Goal: Task Accomplishment & Management: Manage account settings

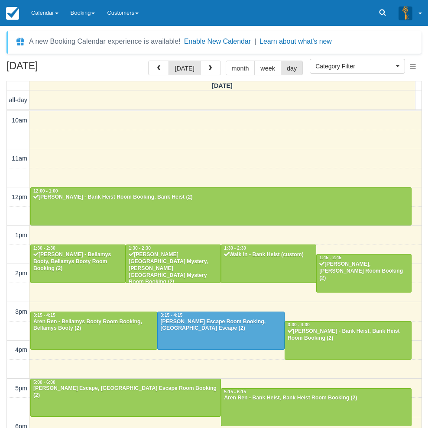
select select
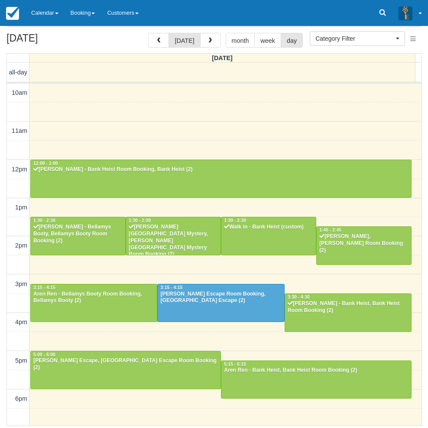
scroll to position [136, 0]
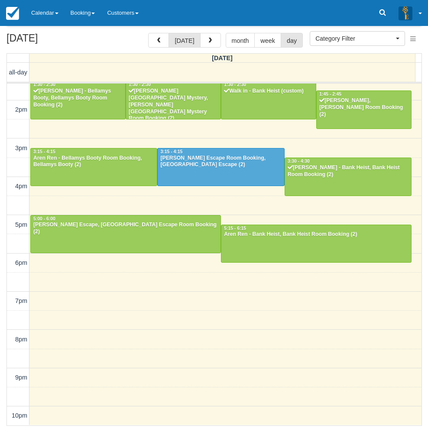
click at [3, 205] on div "September 14, 2025 today month week day Sunday all-day 10am 11am 12pm 1pm 2pm 3…" at bounding box center [214, 229] width 428 height 393
click at [52, 11] on link "Calendar" at bounding box center [44, 13] width 39 height 26
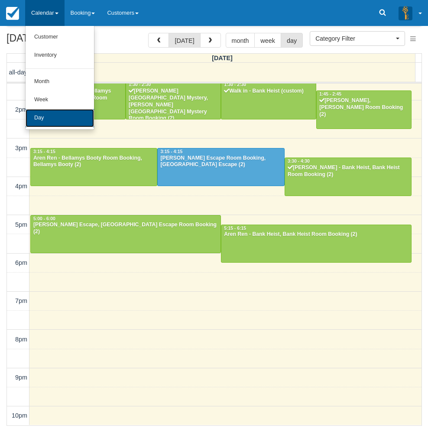
click at [50, 116] on link "Day" at bounding box center [60, 118] width 68 height 18
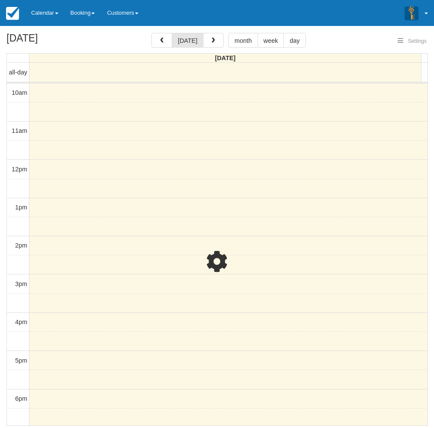
select select
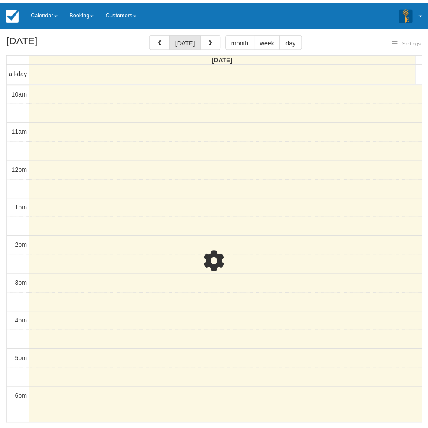
scroll to position [136, 0]
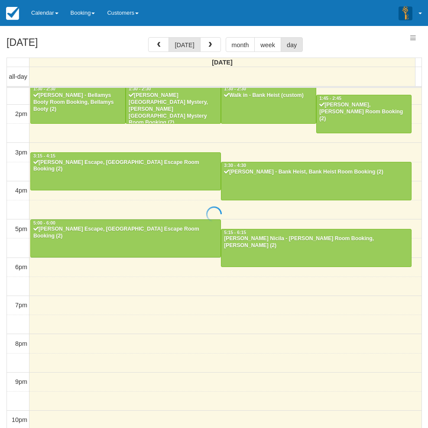
select select
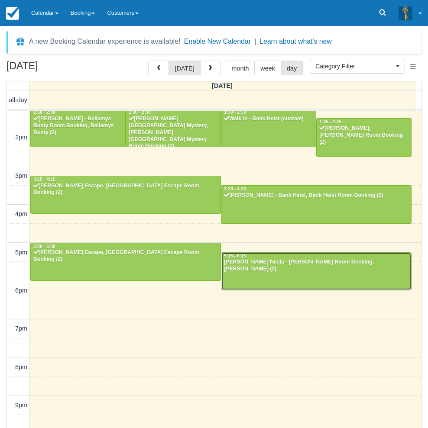
click at [273, 269] on div at bounding box center [316, 271] width 190 height 37
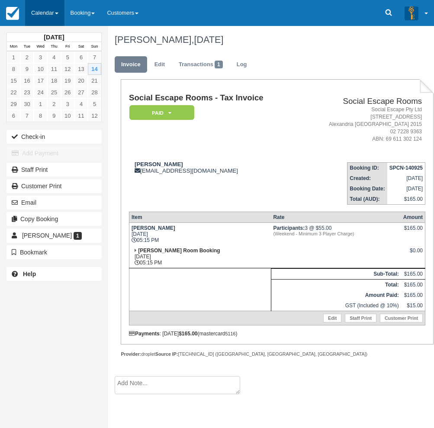
click at [45, 11] on link "Calendar" at bounding box center [44, 13] width 39 height 26
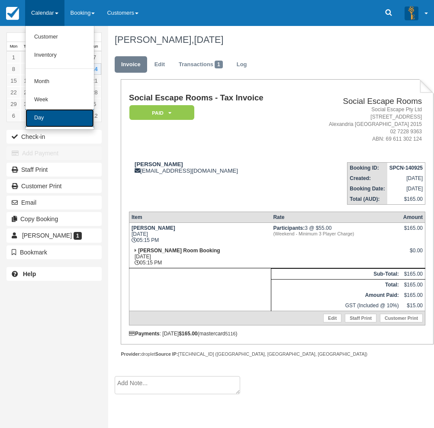
click at [63, 121] on link "Day" at bounding box center [60, 118] width 68 height 18
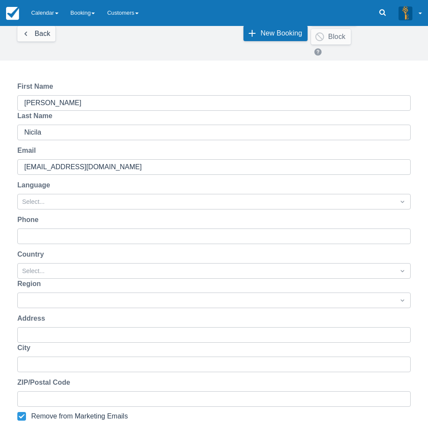
scroll to position [87, 0]
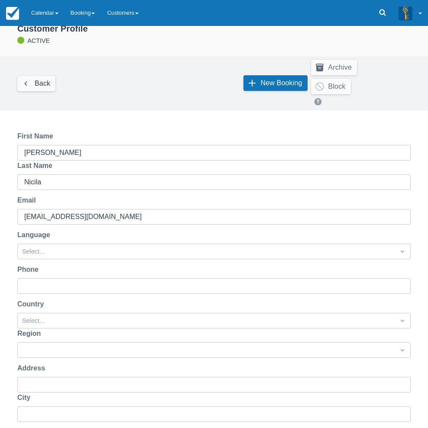
scroll to position [0, 0]
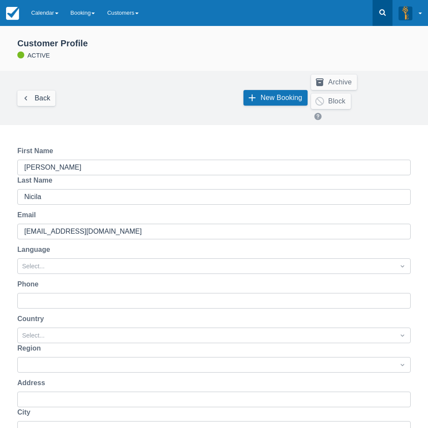
click at [379, 10] on icon at bounding box center [382, 12] width 9 height 9
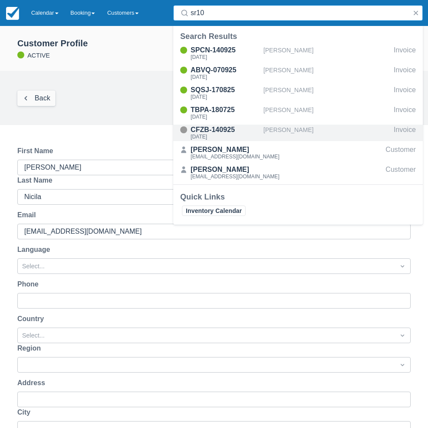
type input "sr10"
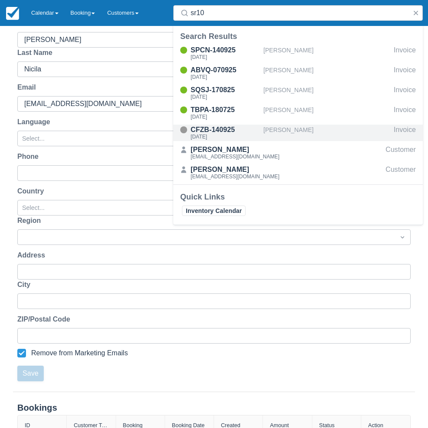
scroll to position [130, 0]
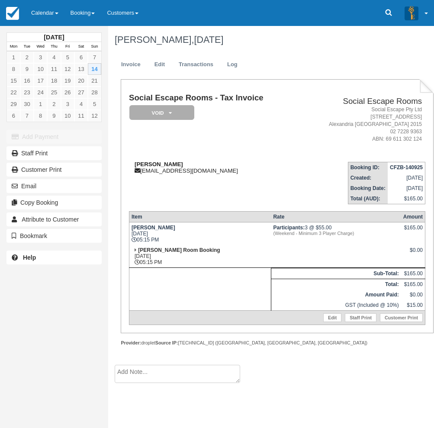
click at [143, 165] on strong "Samer Nicola" at bounding box center [159, 164] width 48 height 6
drag, startPoint x: 143, startPoint y: 165, endPoint x: 157, endPoint y: 164, distance: 13.9
click at [157, 164] on strong "[PERSON_NAME]" at bounding box center [159, 164] width 48 height 6
copy strong "[PERSON_NAME]"
click at [172, 172] on div "Samer Nicola sr10footballacademy@gmail.com" at bounding box center [214, 167] width 170 height 13
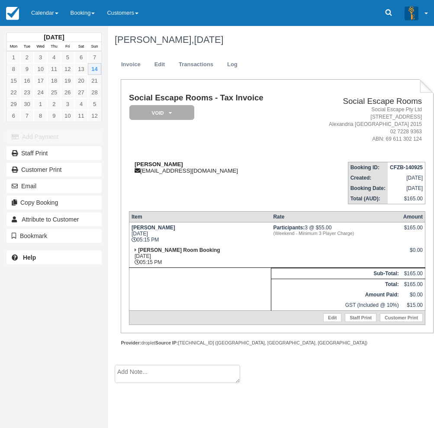
drag, startPoint x: 172, startPoint y: 172, endPoint x: 222, endPoint y: 171, distance: 50.2
click at [222, 171] on div "Samer Nicola sr10footballacademy@gmail.com" at bounding box center [214, 167] width 170 height 13
copy div "[EMAIL_ADDRESS][DOMAIN_NAME]"
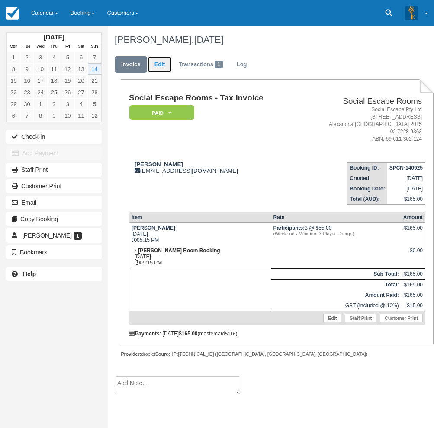
click at [161, 64] on link "Edit" at bounding box center [159, 64] width 23 height 17
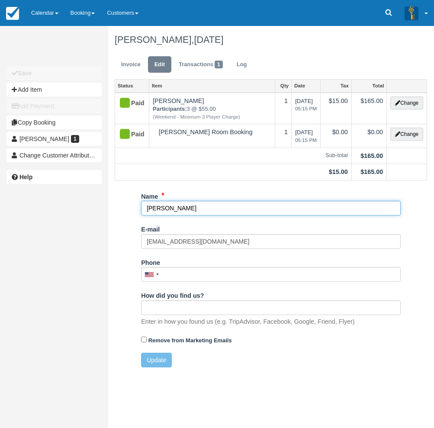
click at [155, 207] on input "[PERSON_NAME]" at bounding box center [271, 208] width 260 height 15
drag, startPoint x: 155, startPoint y: 207, endPoint x: 176, endPoint y: 206, distance: 21.2
click at [176, 206] on input "Samer Nicila" at bounding box center [271, 208] width 260 height 15
paste input "o"
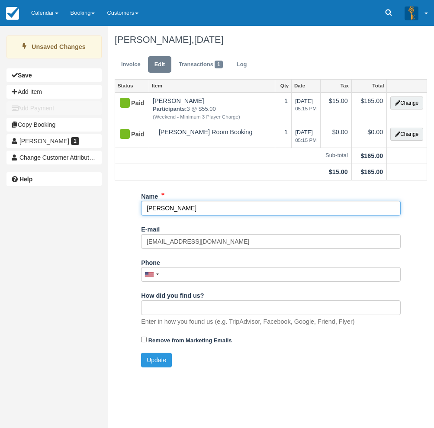
type input "[PERSON_NAME]"
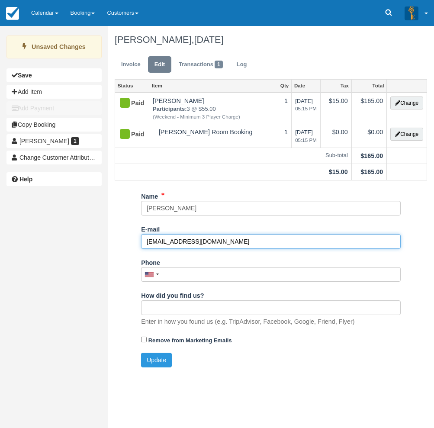
click at [183, 245] on input "[EMAIL_ADDRESS][DOMAIN_NAME]" at bounding box center [271, 241] width 260 height 15
drag, startPoint x: 183, startPoint y: 245, endPoint x: 239, endPoint y: 242, distance: 56.7
click at [239, 242] on input "[EMAIL_ADDRESS][DOMAIN_NAME]" at bounding box center [271, 241] width 260 height 15
paste input "email"
type input "[EMAIL_ADDRESS][DOMAIN_NAME]"
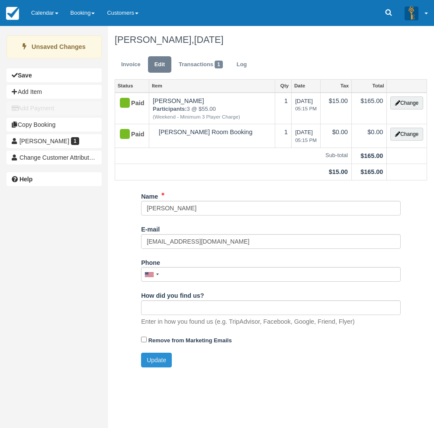
click at [162, 361] on button "Update" at bounding box center [156, 360] width 31 height 15
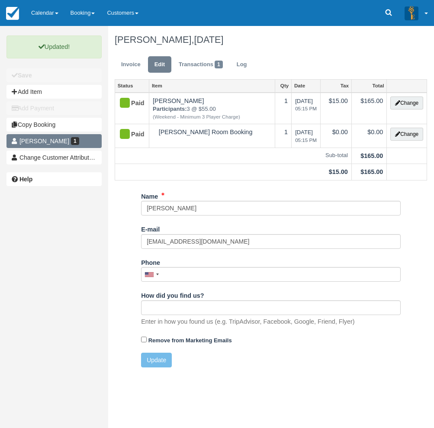
click at [84, 140] on link "Samer Nicila 1" at bounding box center [53, 141] width 95 height 14
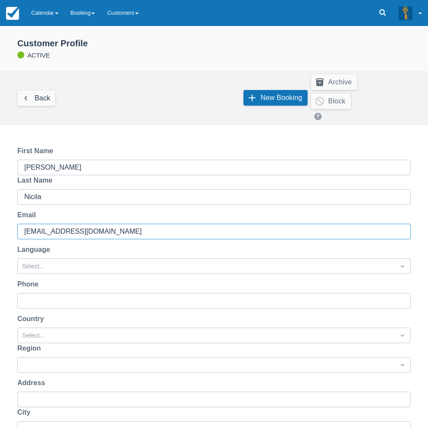
drag, startPoint x: 151, startPoint y: 174, endPoint x: 7, endPoint y: 172, distance: 143.3
click at [7, 172] on div "First Name [PERSON_NAME] Last Name [PERSON_NAME] [EMAIL_ADDRESS][DOMAIN_NAME] L…" at bounding box center [214, 327] width 428 height 384
paste input "text"
type input "[EMAIL_ADDRESS][DOMAIN_NAME]"
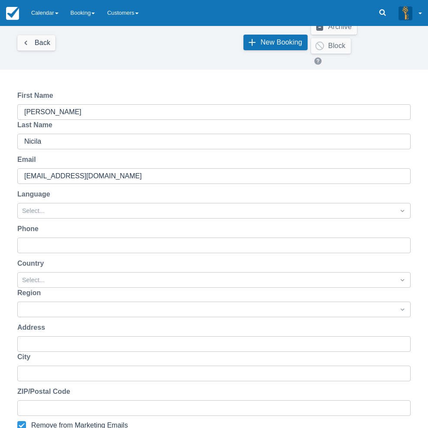
scroll to position [87, 0]
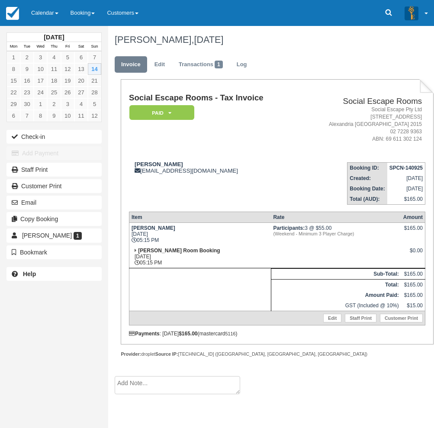
click at [221, 190] on td "[PERSON_NAME] [EMAIL_ADDRESS][DOMAIN_NAME]" at bounding box center [214, 179] width 170 height 49
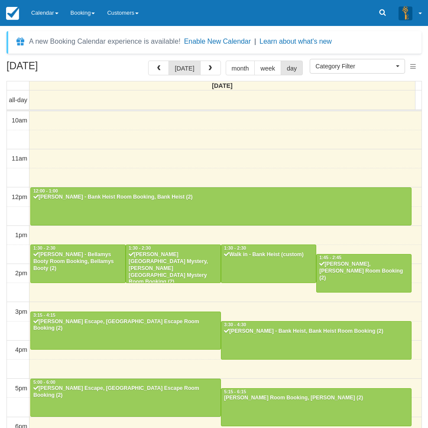
select select
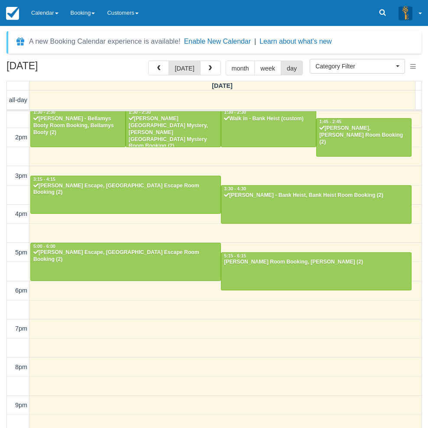
click at [7, 164] on td "all-day 10am 11am 12pm 1pm 2pm 3pm 4pm 5pm 6pm 7pm 8pm 9pm 10pm 12:00 - 1:00 Pe…" at bounding box center [214, 271] width 415 height 363
click at [120, 14] on link "Customers" at bounding box center [123, 13] width 44 height 26
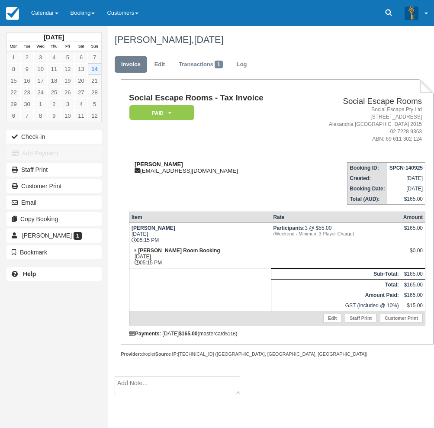
click at [146, 165] on strong "[PERSON_NAME]" at bounding box center [159, 164] width 48 height 6
drag, startPoint x: 146, startPoint y: 165, endPoint x: 157, endPoint y: 165, distance: 11.3
click at [157, 165] on strong "[PERSON_NAME]" at bounding box center [159, 164] width 48 height 6
copy strong "[PERSON_NAME]"
click at [2, 351] on div "September 2025 Mon Tue Wed Thu Fri Sat Sun 1 2 3 4 5 6 7 8 9 10 11 12 13 14 15 …" at bounding box center [54, 214] width 108 height 428
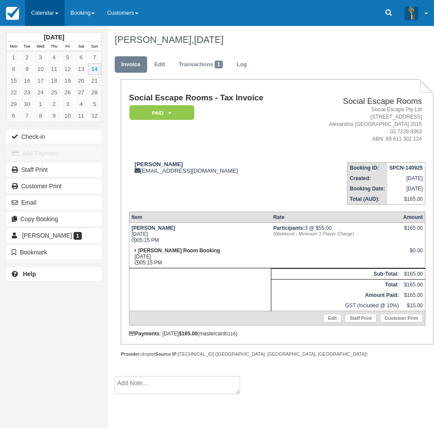
click at [47, 16] on link "Calendar" at bounding box center [44, 13] width 39 height 26
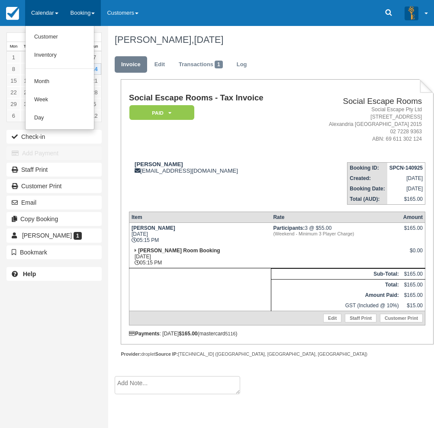
click at [71, 16] on link "Booking" at bounding box center [82, 13] width 37 height 26
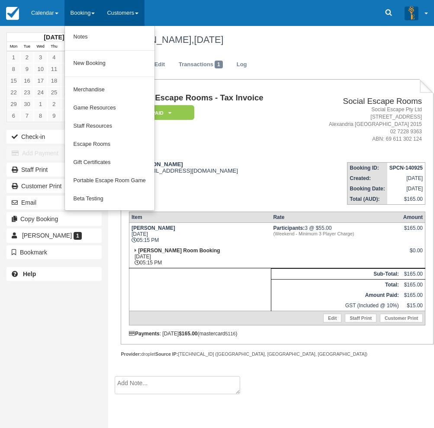
click at [119, 16] on link "Customers" at bounding box center [123, 13] width 44 height 26
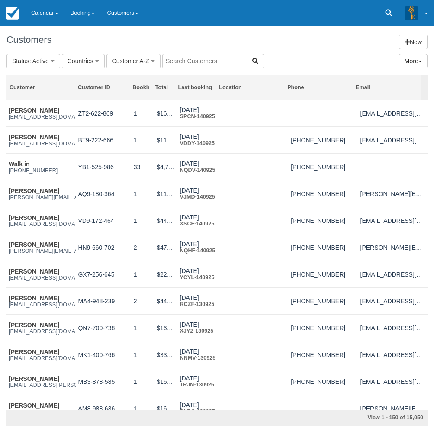
click at [177, 61] on input "text" at bounding box center [204, 61] width 85 height 15
type input "samer"
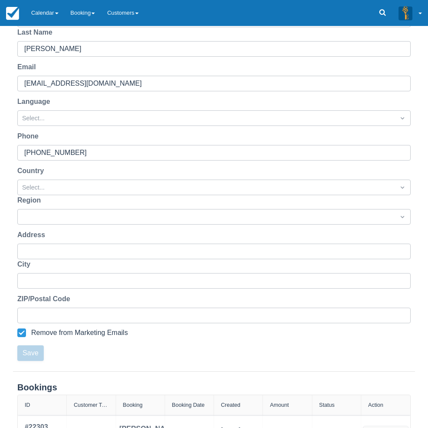
scroll to position [164, 0]
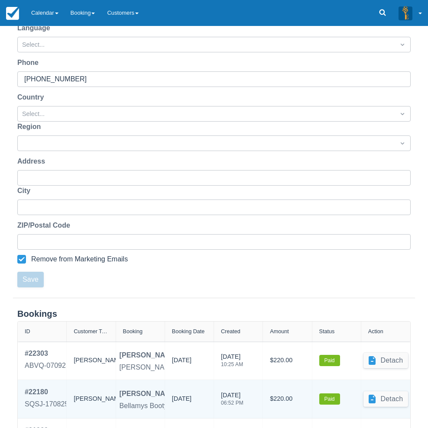
scroll to position [223, 0]
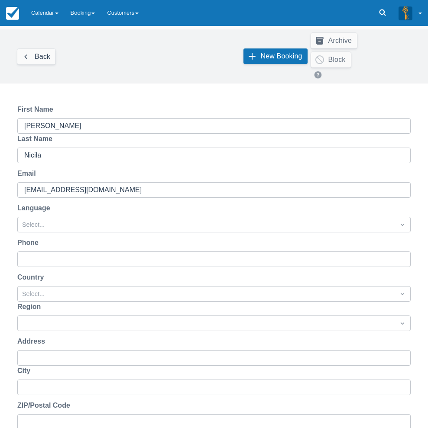
scroll to position [87, 0]
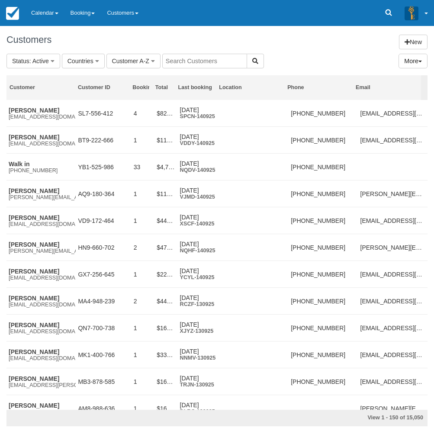
click at [187, 62] on input "text" at bounding box center [204, 61] width 85 height 15
type input "[PERSON_NAME]"
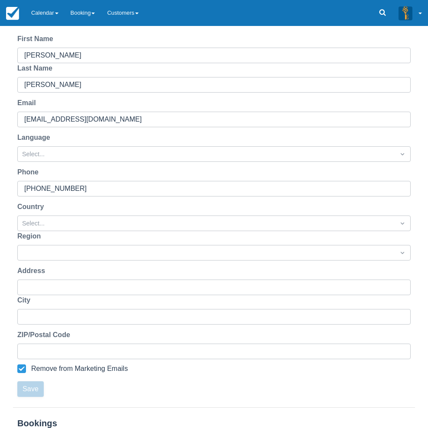
scroll to position [203, 0]
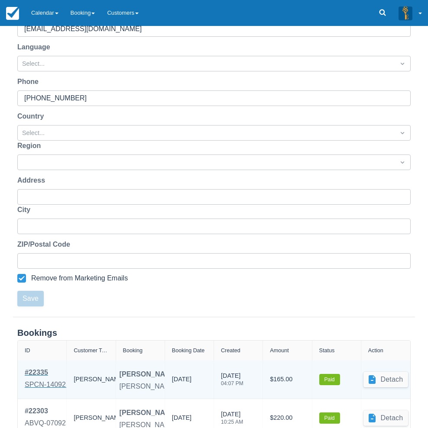
click at [37, 367] on link "# 22335 SPCN-140925" at bounding box center [47, 379] width 45 height 24
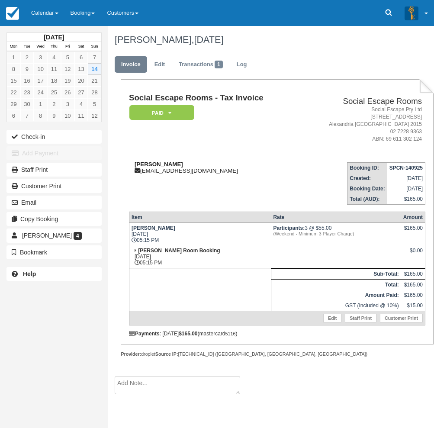
click at [149, 164] on strong "[PERSON_NAME]" at bounding box center [159, 164] width 48 height 6
drag, startPoint x: 149, startPoint y: 164, endPoint x: 166, endPoint y: 164, distance: 17.3
click at [166, 164] on strong "[PERSON_NAME]" at bounding box center [159, 164] width 48 height 6
copy strong "[PERSON_NAME]"
click at [2, 344] on div "September 2025 Mon Tue Wed Thu Fri Sat Sun 1 2 3 4 5 6 7 8 9 10 11 12 13 14 15 …" at bounding box center [54, 214] width 108 height 428
